Goal: Task Accomplishment & Management: Use online tool/utility

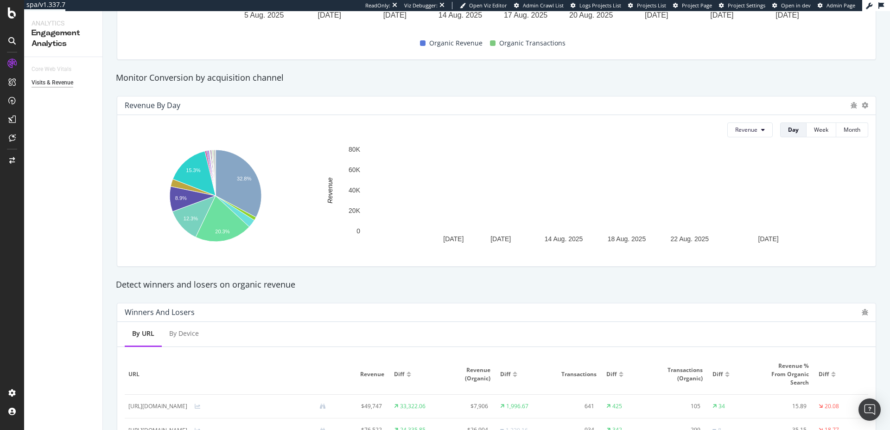
scroll to position [477, 0]
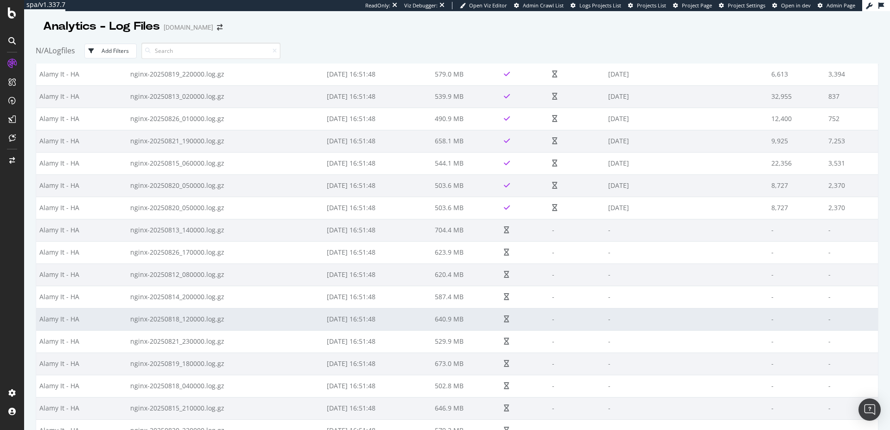
scroll to position [2045, 0]
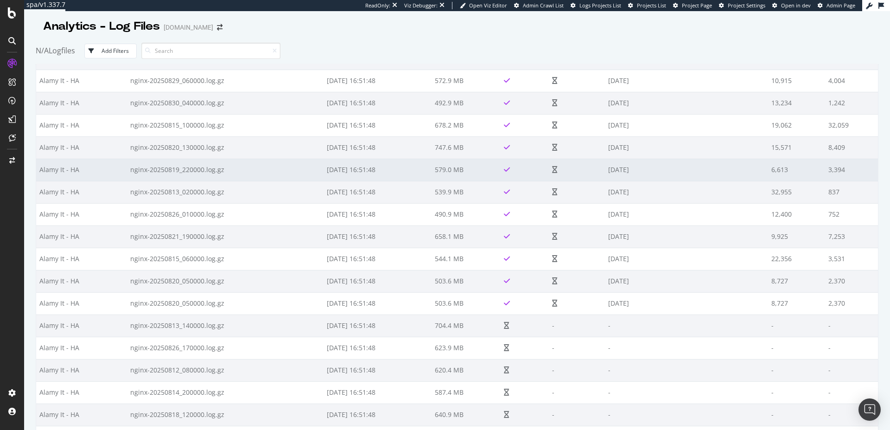
click at [458, 169] on td "579.0 MB" at bounding box center [466, 170] width 69 height 22
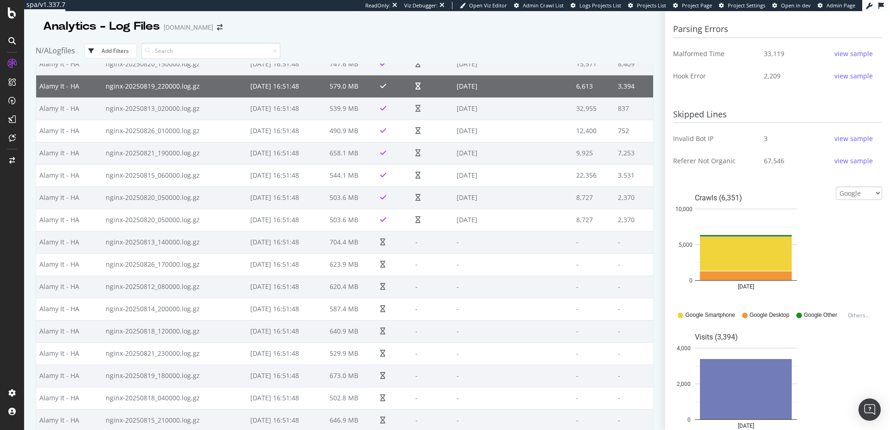
scroll to position [434, 0]
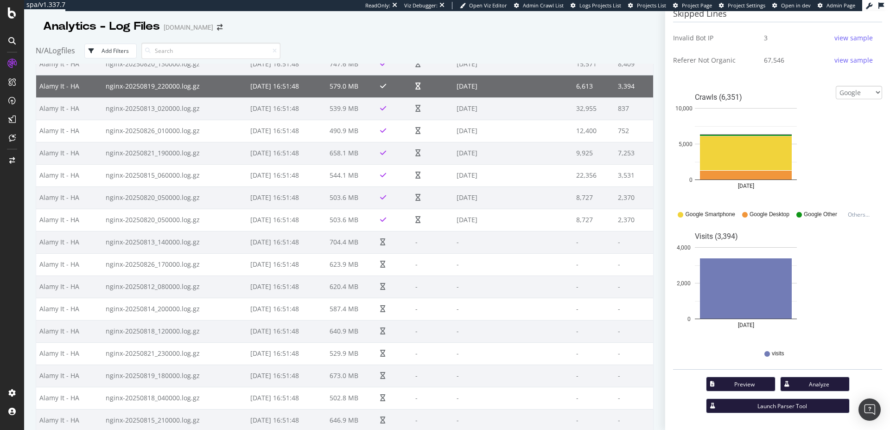
click at [779, 409] on div "Launch Parser Tool" at bounding box center [782, 406] width 119 height 8
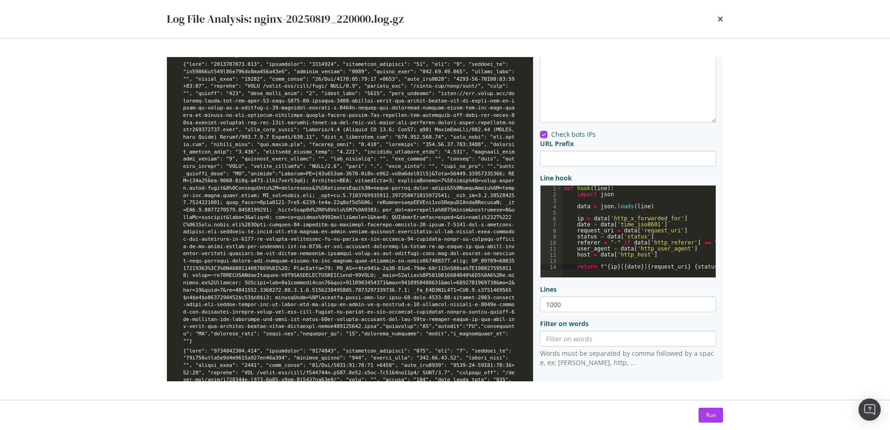
scroll to position [1252, 0]
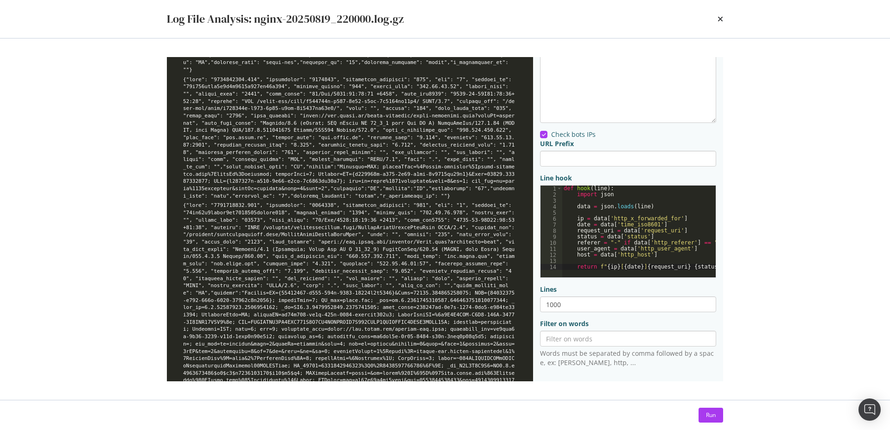
click at [726, 18] on div "Log File Analysis: nginx-20250819_220000.log.gz" at bounding box center [444, 19] width 593 height 38
drag, startPoint x: 721, startPoint y: 19, endPoint x: 726, endPoint y: 23, distance: 6.3
click at [721, 19] on icon "times" at bounding box center [721, 18] width 6 height 7
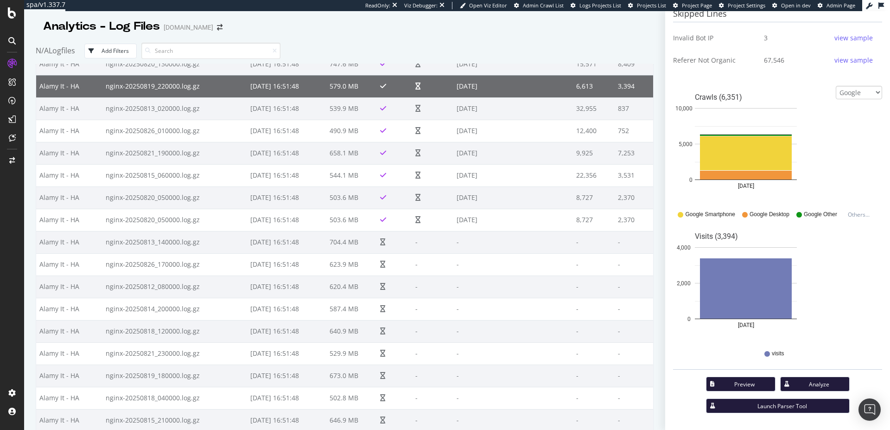
click at [798, 383] on div "Analyze" at bounding box center [819, 384] width 45 height 8
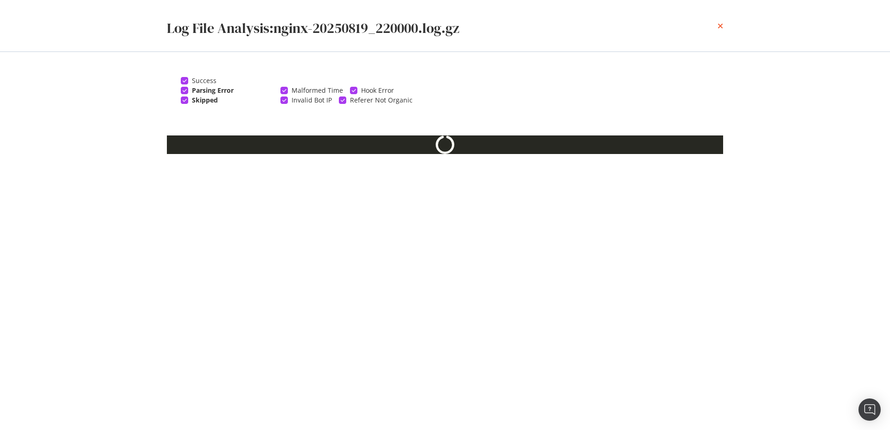
click at [720, 25] on icon "times" at bounding box center [721, 25] width 6 height 7
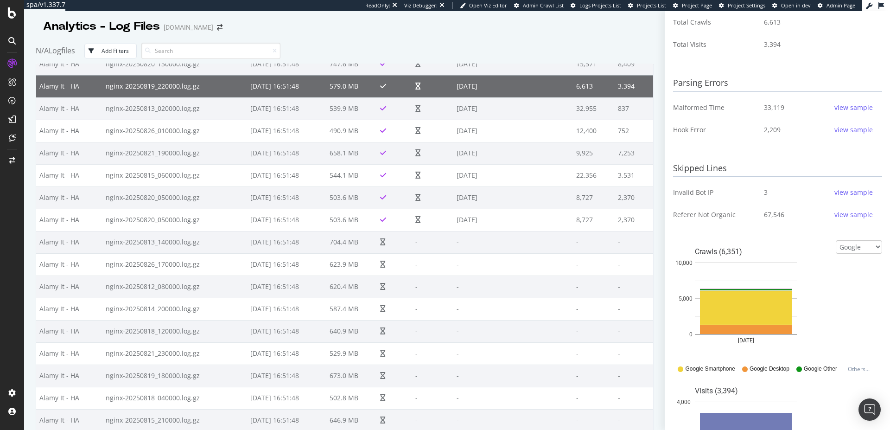
scroll to position [267, 0]
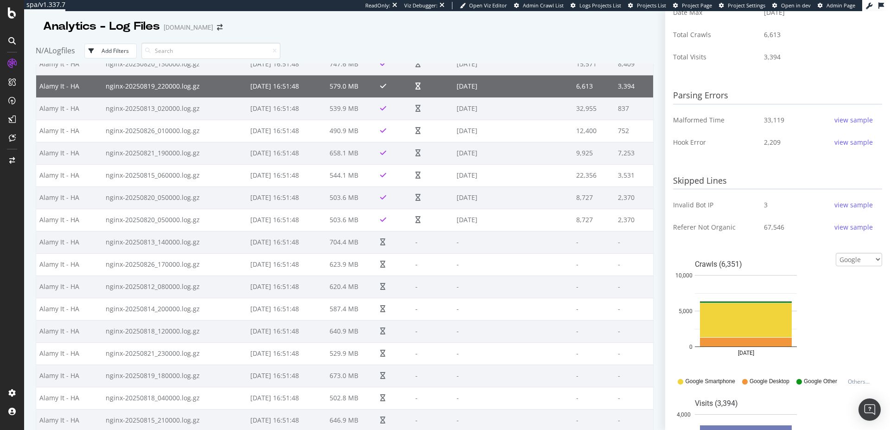
click at [834, 146] on div "view sample" at bounding box center [853, 142] width 38 height 9
